Goal: Find specific page/section

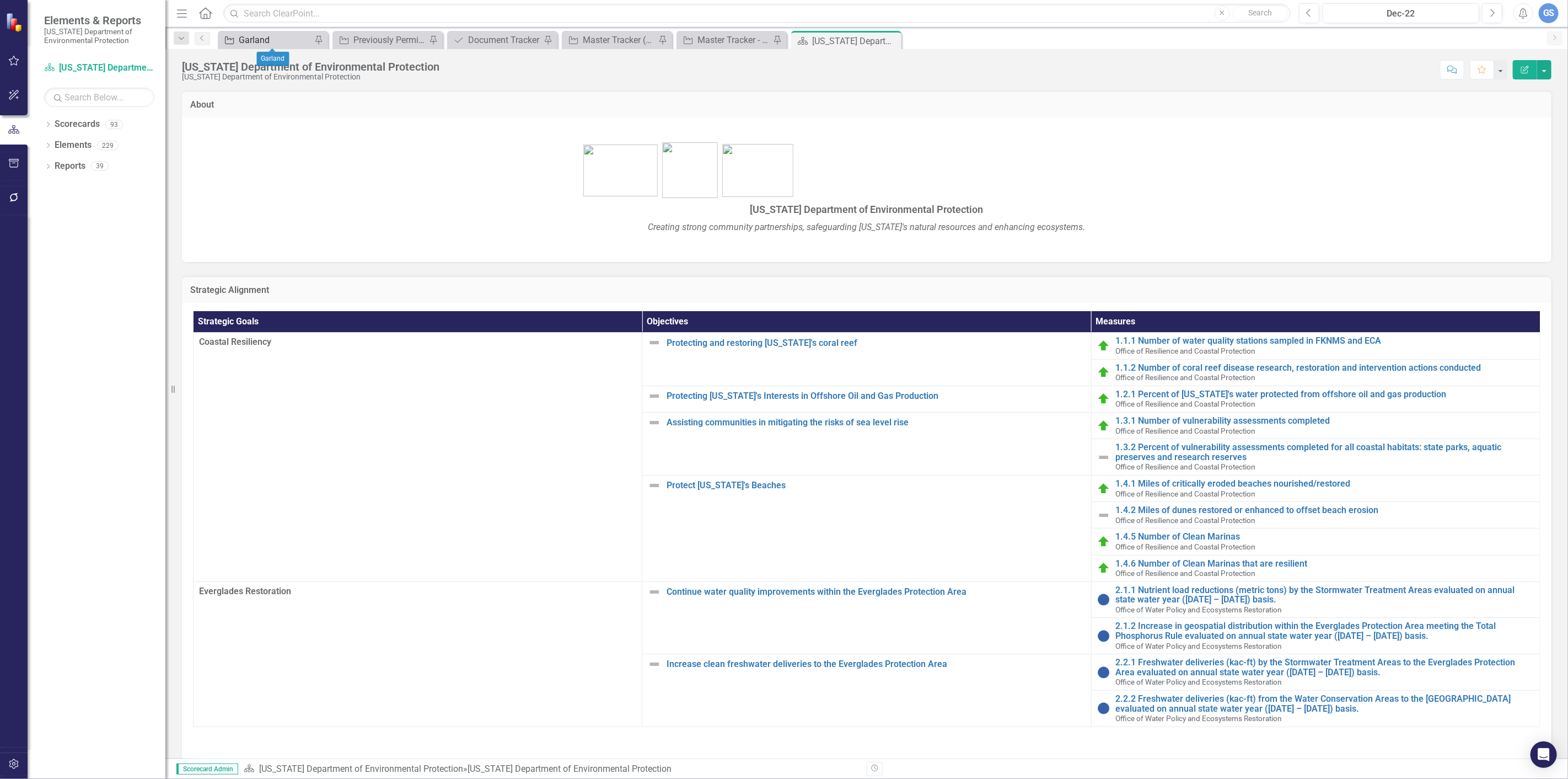
click at [258, 39] on div "Garland" at bounding box center [275, 40] width 73 height 14
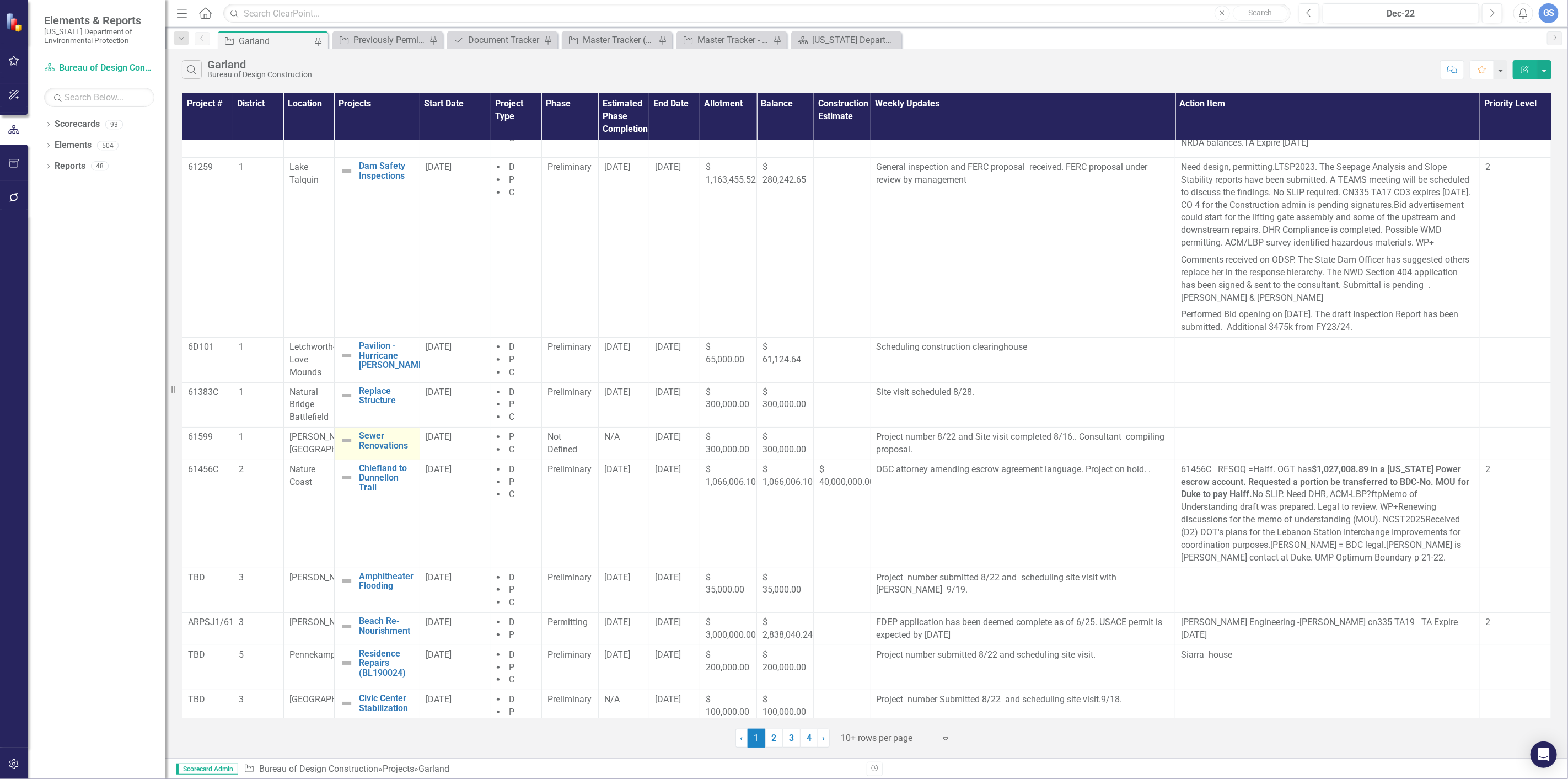
scroll to position [67, 0]
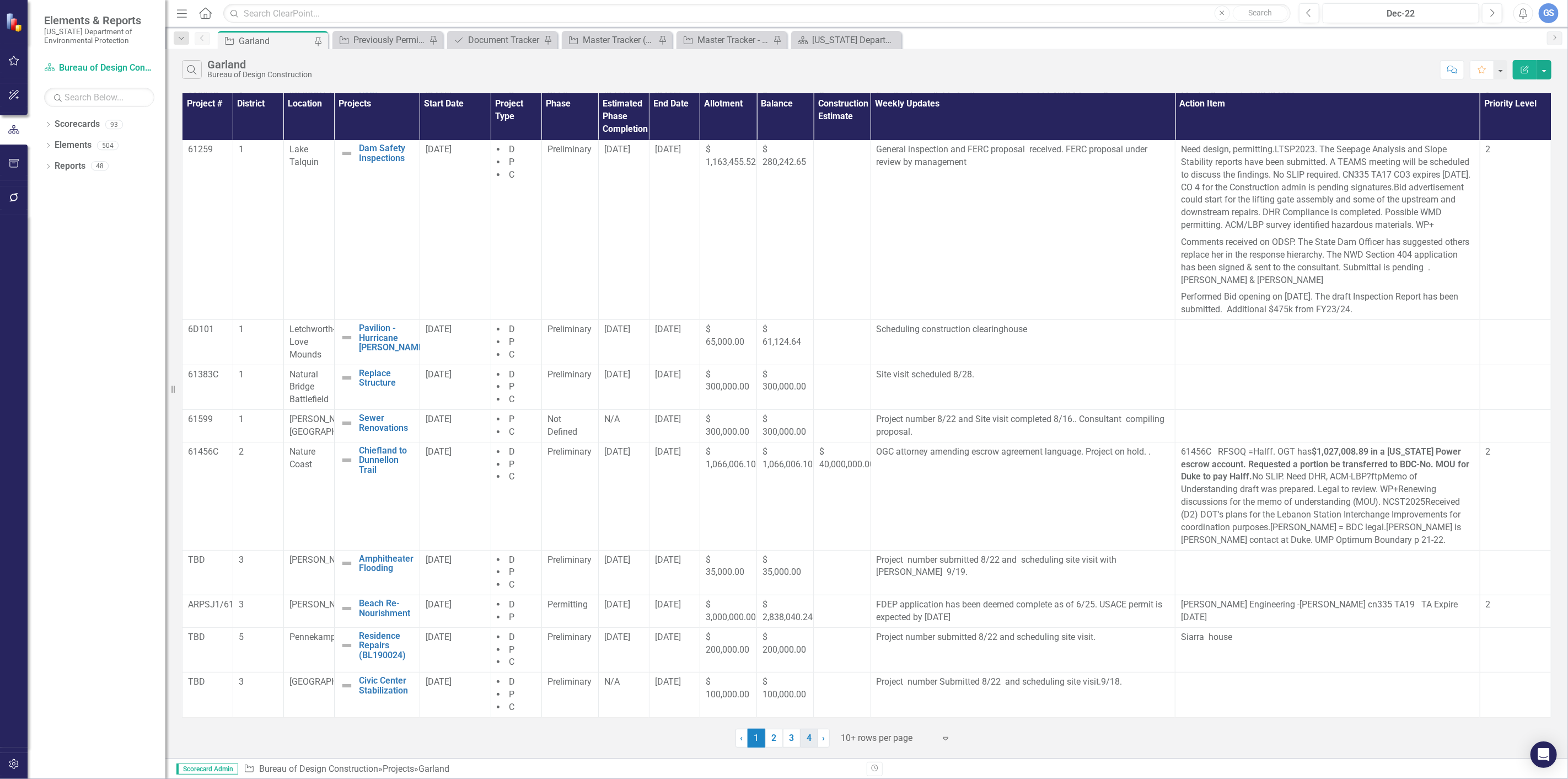
click at [468, 347] on link "4" at bounding box center [810, 737] width 18 height 18
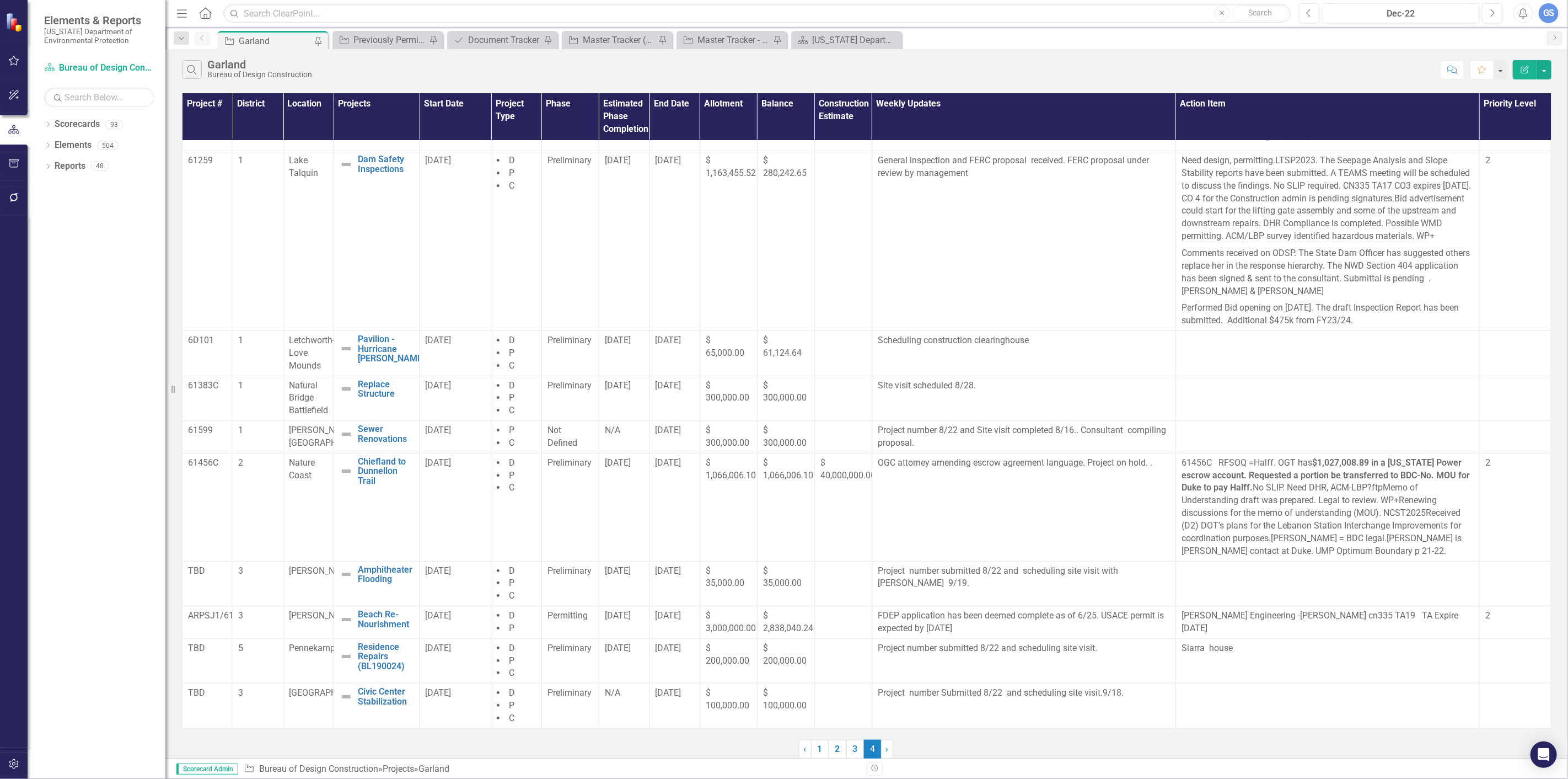
scroll to position [0, 0]
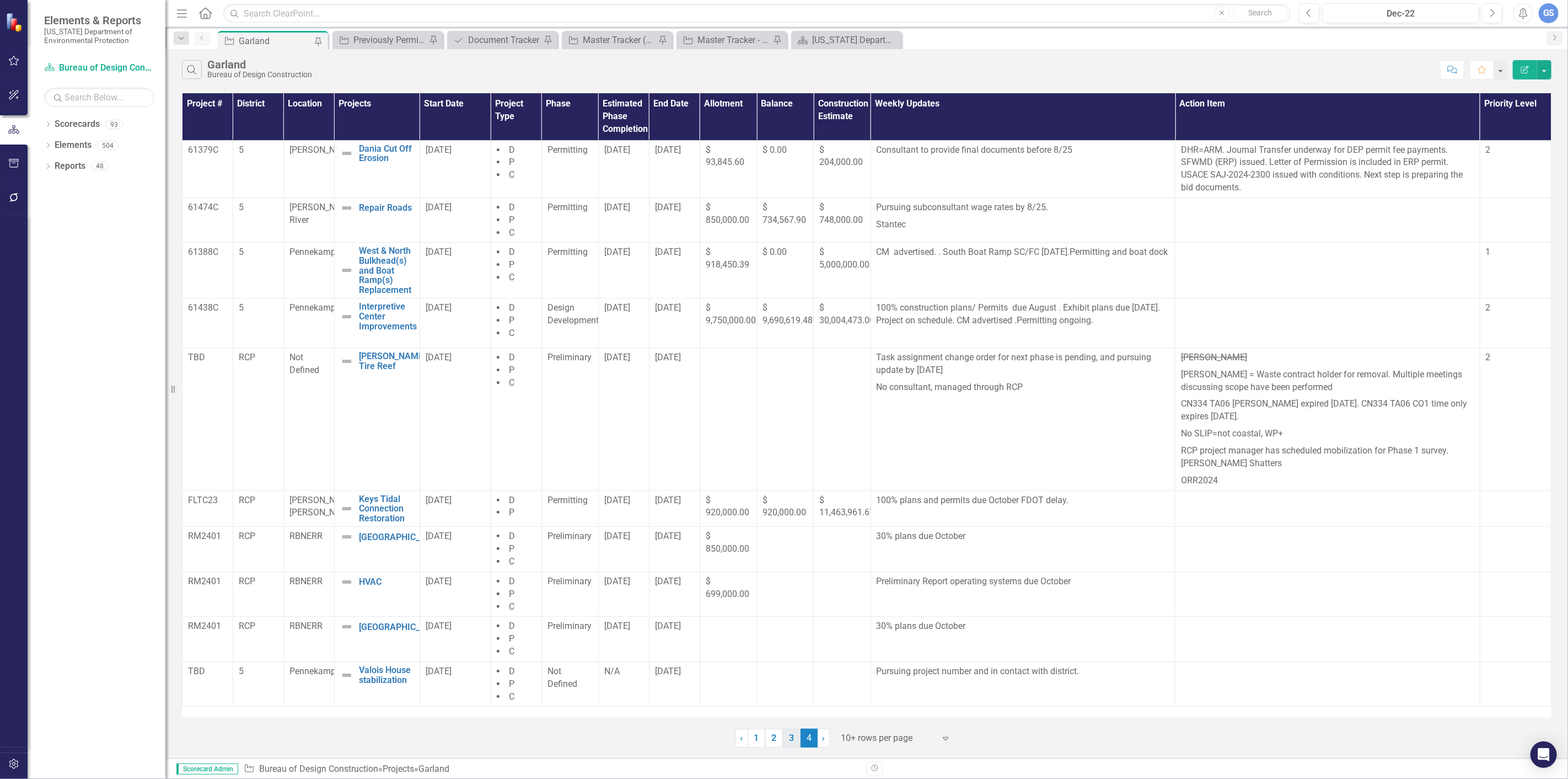
click at [468, 347] on link "3" at bounding box center [792, 737] width 18 height 18
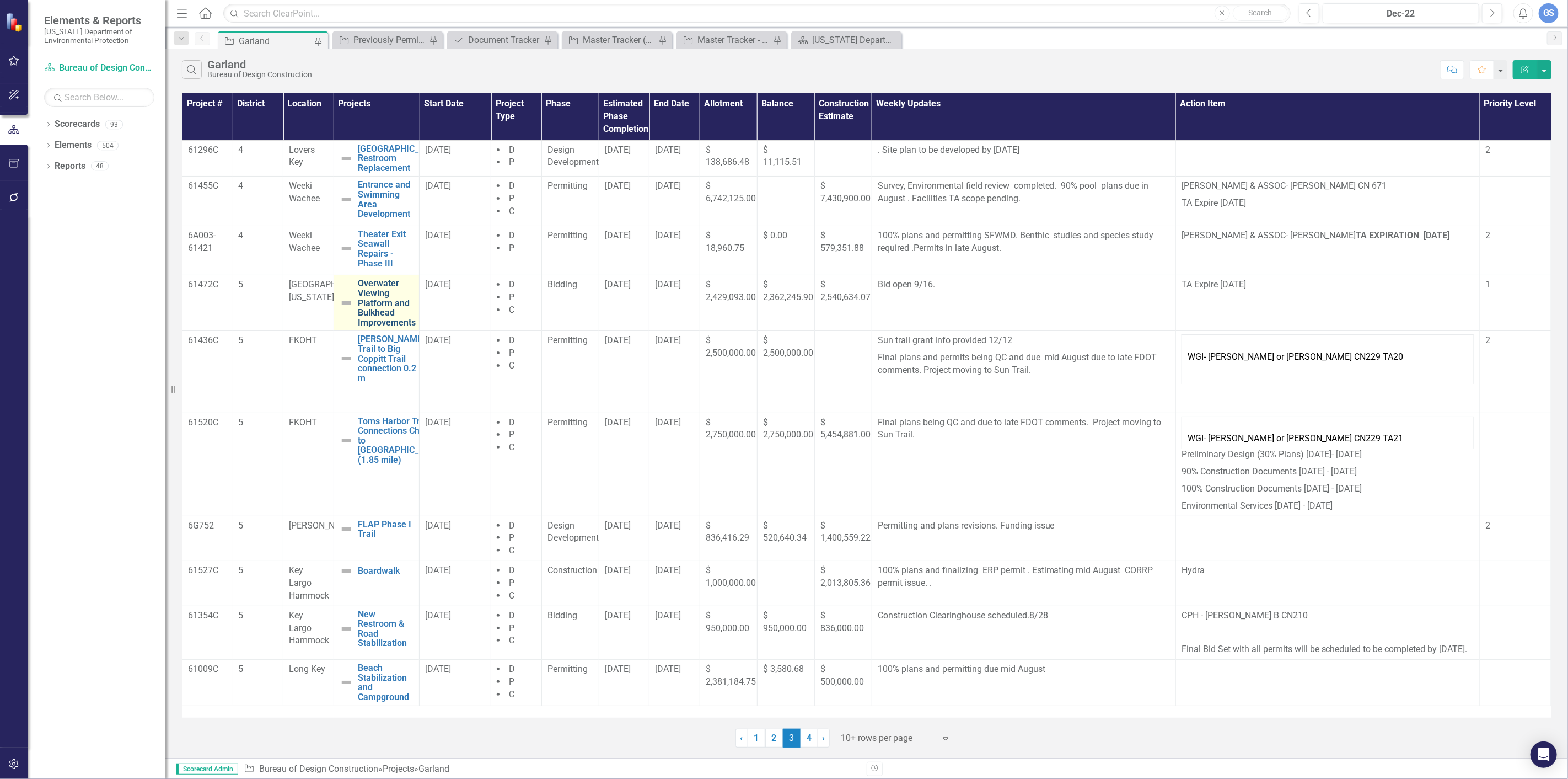
click at [378, 296] on link "Overwater Viewing Platform and Bulkhead Improvements" at bounding box center [387, 303] width 58 height 49
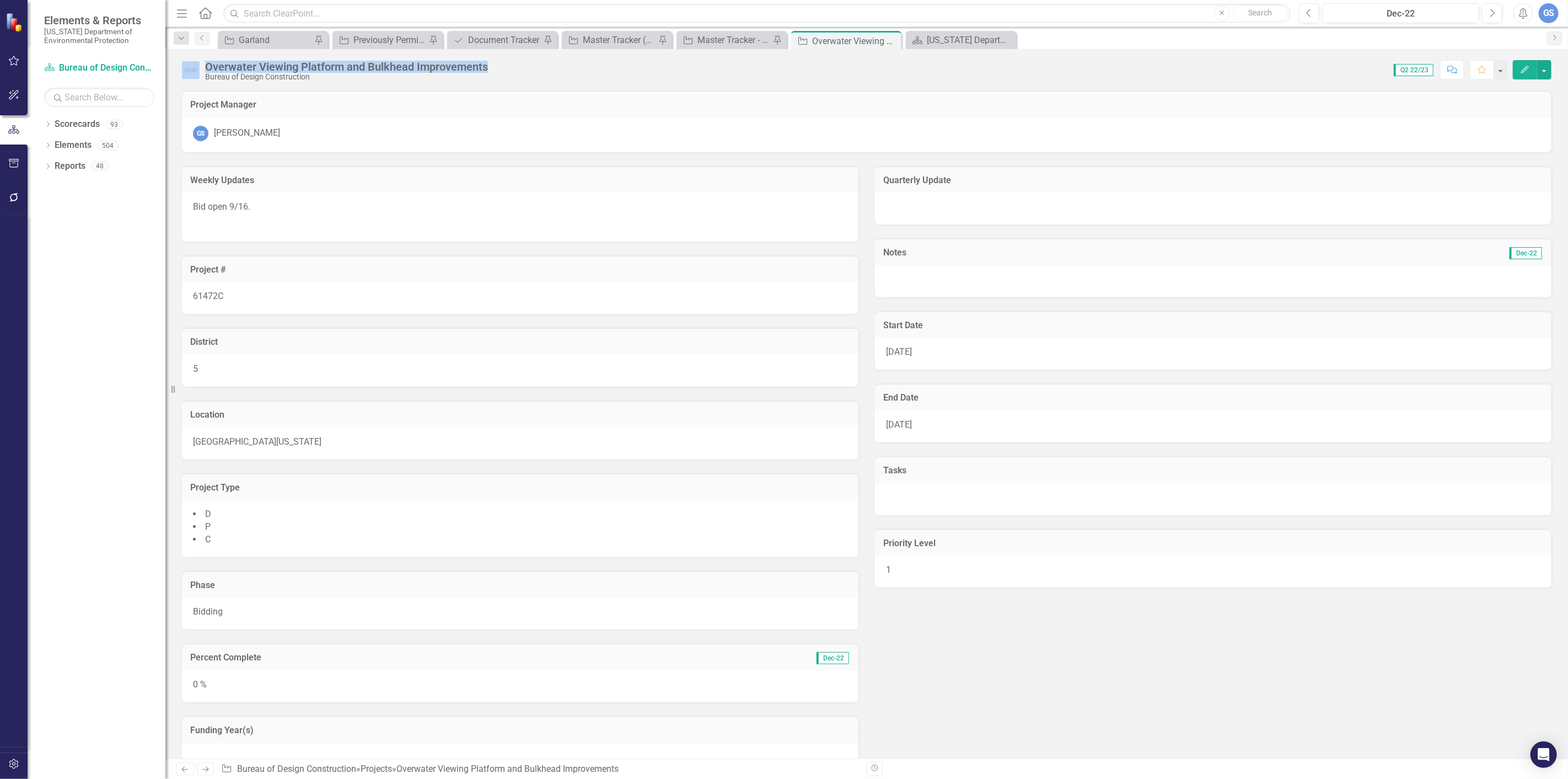
drag, startPoint x: 485, startPoint y: 63, endPoint x: 208, endPoint y: 61, distance: 277.0
click at [204, 63] on div "Overwater Viewing Platform and Bulkhead Improvements Bureau of Design Construct…" at bounding box center [338, 71] width 312 height 21
copy div "Overwater Viewing Platform and Bulkhead Improvements"
